Goal: Find specific page/section: Find specific page/section

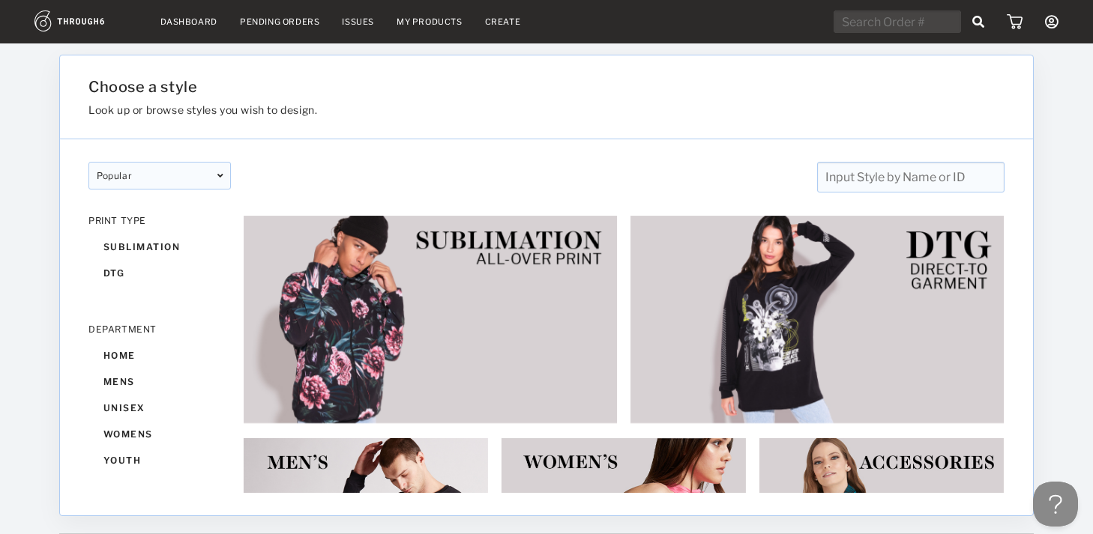
click at [195, 24] on link "Dashboard" at bounding box center [188, 21] width 57 height 10
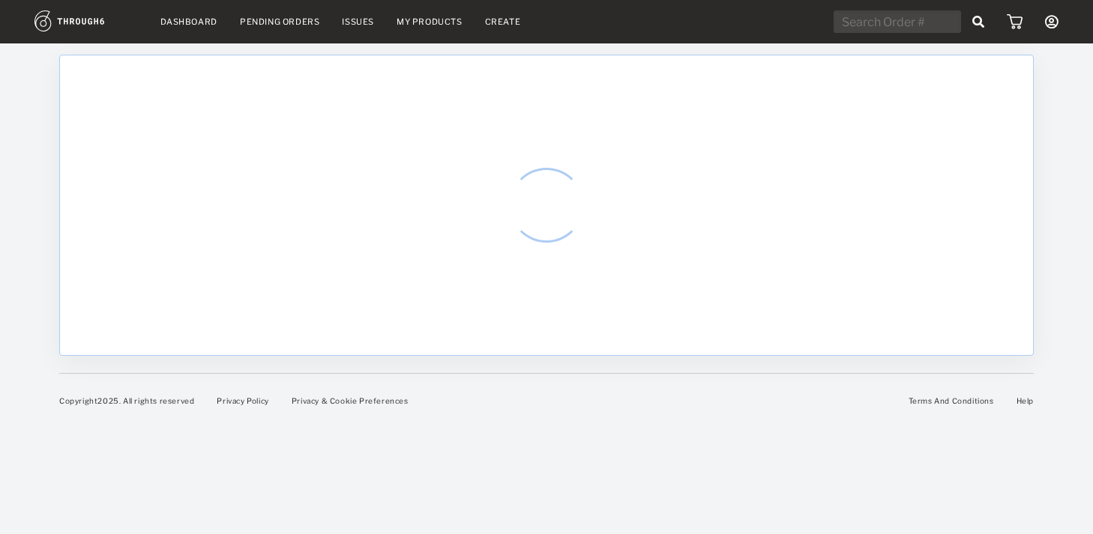
select select "9"
select select "2025"
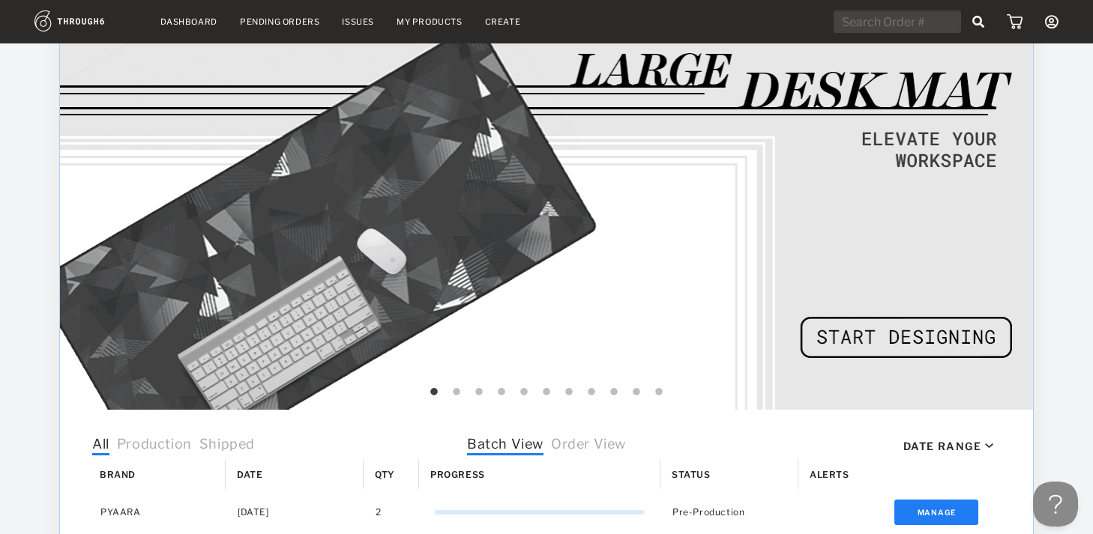
click at [579, 441] on span "Order View" at bounding box center [588, 445] width 75 height 19
